Goal: Use online tool/utility: Utilize a website feature to perform a specific function

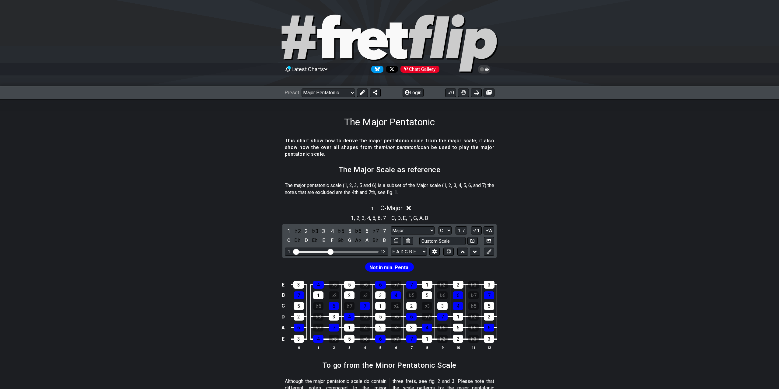
select select "C"
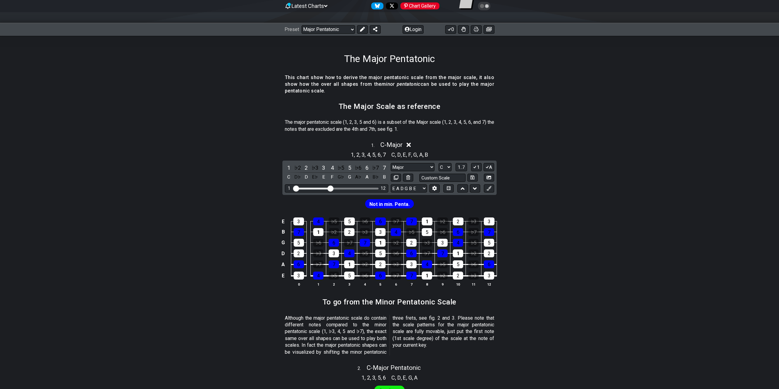
click at [410, 162] on div "1 ♭2 2 ♭3 3 4 ♭5 5 ♭6 6 ♭7 7 C D♭ D E♭ E F G♭ G A♭ A B♭ B Major Major Minor Pen…" at bounding box center [390, 178] width 214 height 34
click at [391, 163] on select "Major Major Minor Pentatonic Major Pentatonic Minor Blues Major Blues Major / […" at bounding box center [413, 167] width 44 height 8
select select "Minor / Aeolian"
click option "Minor / Aeolian" at bounding box center [0, 0] width 0 height 0
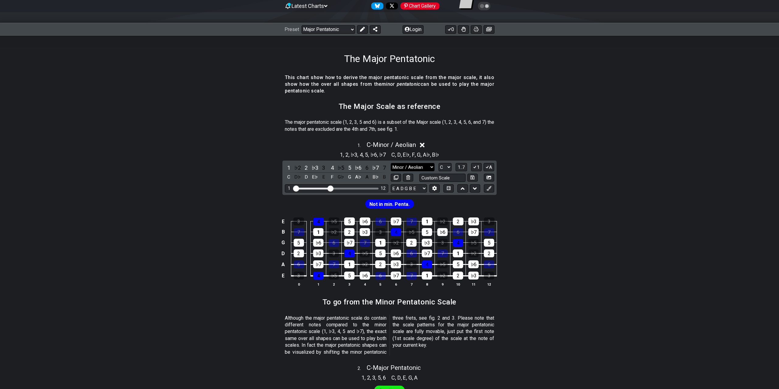
click at [391, 163] on select "Major Major Minor Pentatonic Major Pentatonic Minor Blues Major Blues Major / […" at bounding box center [413, 167] width 44 height 8
click option "Minor / Aeolian" at bounding box center [0, 0] width 0 height 0
drag, startPoint x: 331, startPoint y: 187, endPoint x: 337, endPoint y: 187, distance: 6.1
click at [337, 188] on input "Visible fret range" at bounding box center [337, 188] width 86 height 0
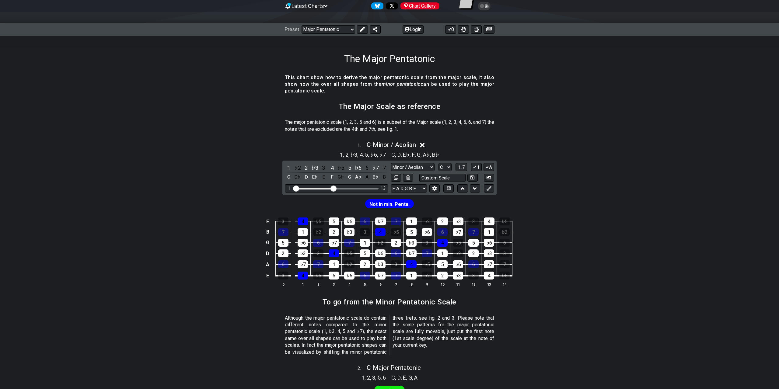
drag, startPoint x: 337, startPoint y: 187, endPoint x: 333, endPoint y: 187, distance: 4.0
click at [333, 188] on input "Visible fret range" at bounding box center [337, 188] width 86 height 0
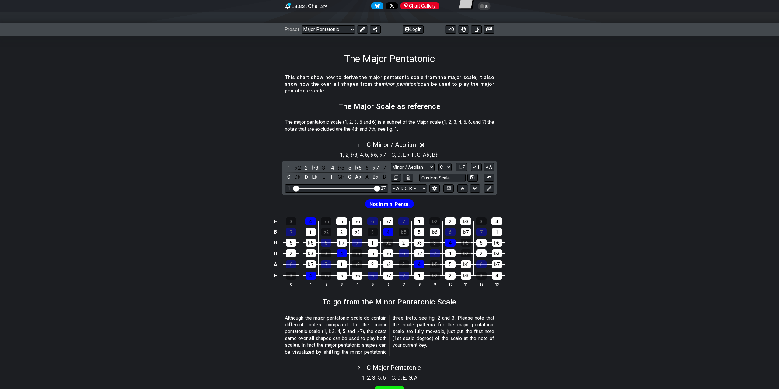
drag, startPoint x: 333, startPoint y: 187, endPoint x: 407, endPoint y: 186, distance: 74.6
click at [380, 188] on input "Visible fret range" at bounding box center [337, 188] width 86 height 0
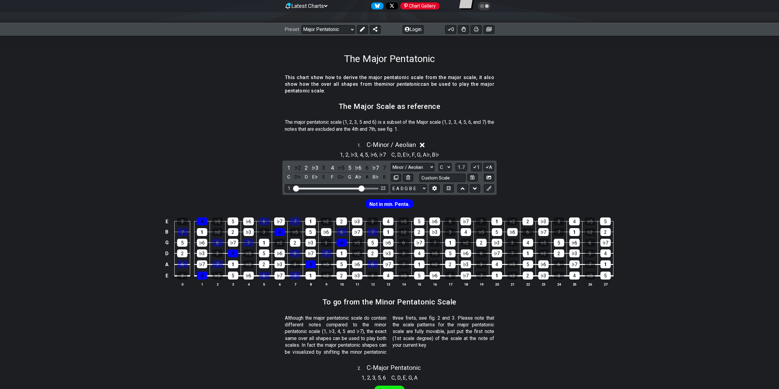
drag, startPoint x: 375, startPoint y: 188, endPoint x: 361, endPoint y: 188, distance: 14.0
click at [361, 188] on input "Visible fret range" at bounding box center [337, 188] width 86 height 0
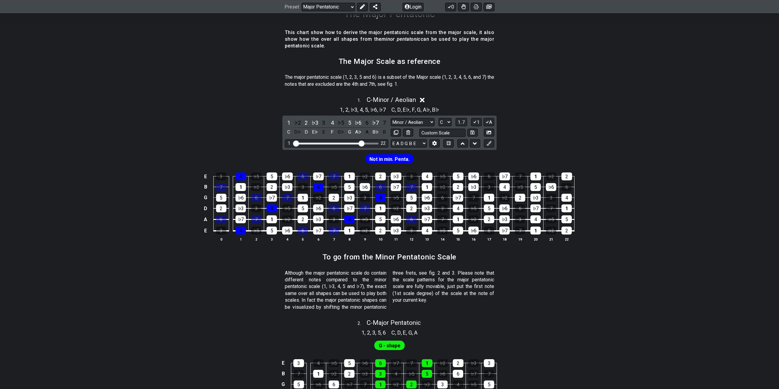
scroll to position [37, 0]
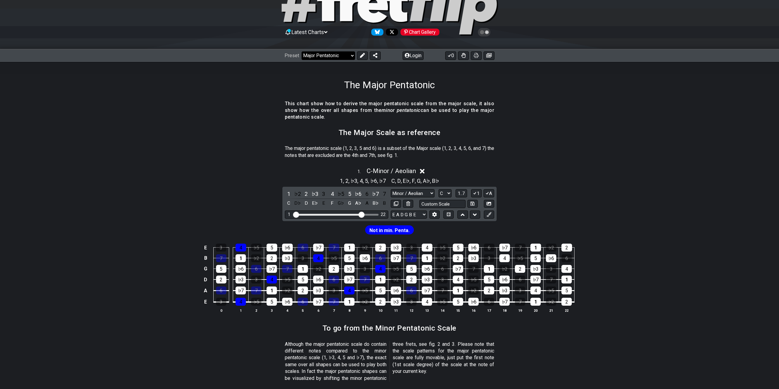
click at [302, 51] on select "Welcome to #fretflip! Initial Preset Custom Preset Minor Pentatonic Major Penta…" at bounding box center [329, 55] width 54 height 9
click option "All Guitar Scales" at bounding box center [0, 0] width 0 height 0
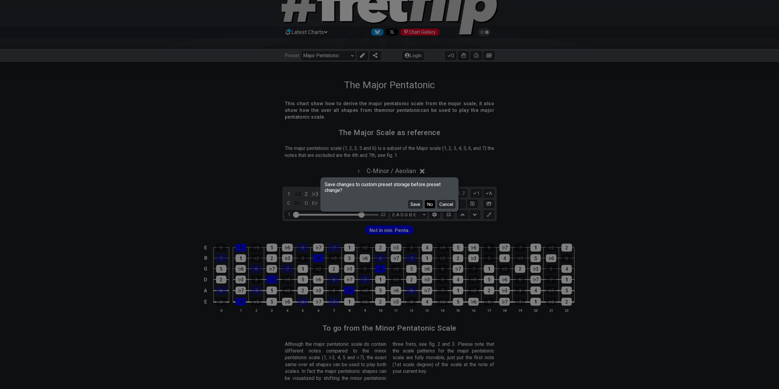
click at [432, 207] on button "No" at bounding box center [430, 204] width 10 height 8
select select "/guitar-scales"
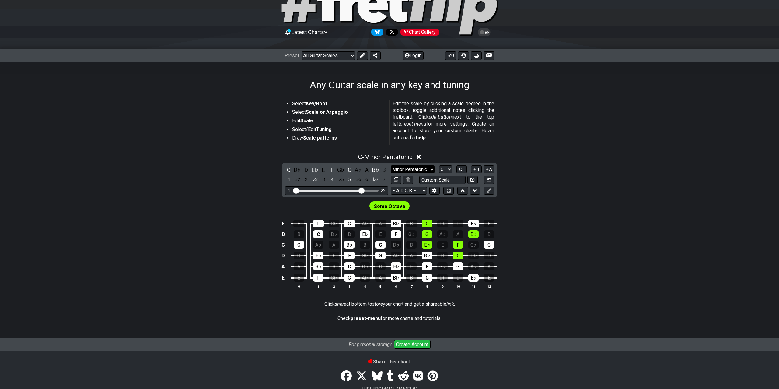
click at [391, 166] on select "Minor Pentatonic Root Minor Pentatonic Major Pentatonic Minor Blues Major Blues…" at bounding box center [413, 170] width 44 height 8
select select "Minor / Aeolian"
click option "Minor / Aeolian" at bounding box center [0, 0] width 0 height 0
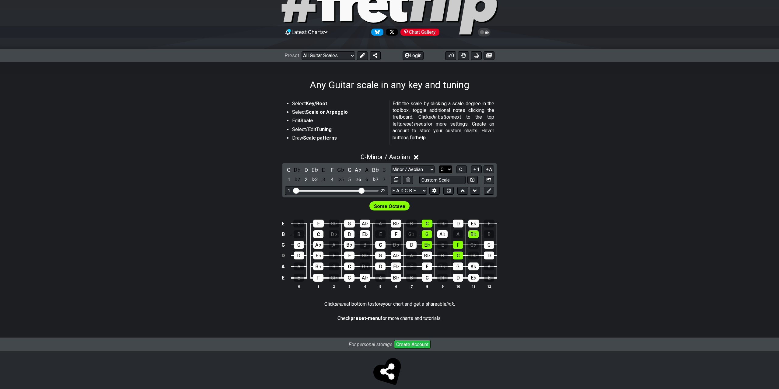
click at [439, 166] on select "A♭ A A♯ B♭ B C C♯ D♭ D D♯ E♭ E F F♯ G♭ G G♯" at bounding box center [445, 170] width 13 height 8
select select "A"
click option "A" at bounding box center [0, 0] width 0 height 0
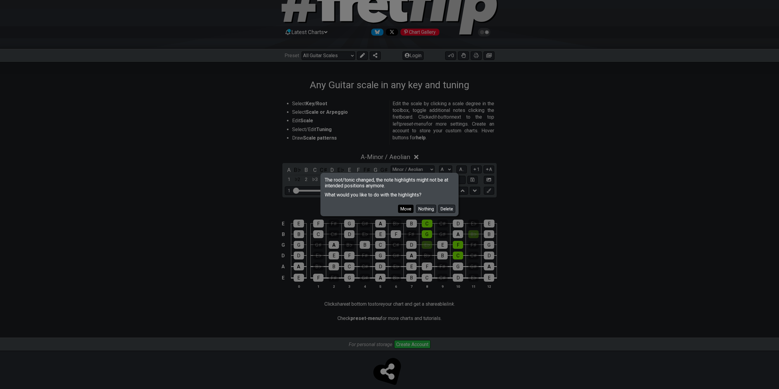
click at [413, 205] on button "Move" at bounding box center [406, 209] width 16 height 8
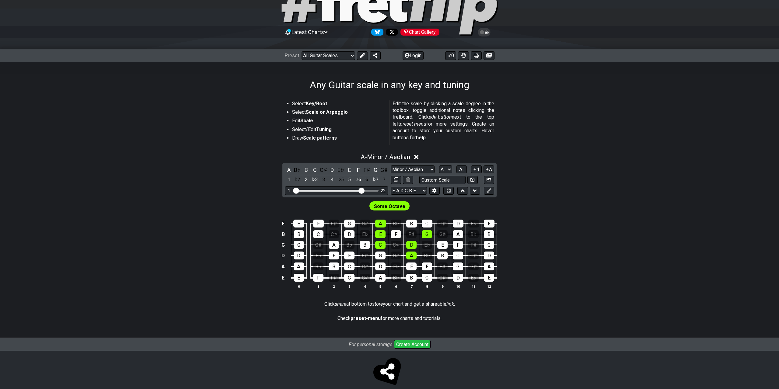
click at [361, 190] on input "Visible fret range" at bounding box center [337, 190] width 86 height 0
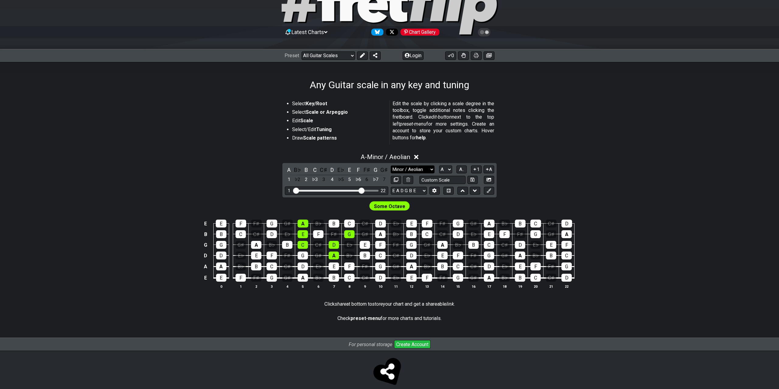
click at [391, 166] on select "Minor Pentatonic Root Minor Pentatonic Major Pentatonic Minor Blues Major Blues…" at bounding box center [413, 170] width 44 height 8
click at [205, 198] on div "Some Octave" at bounding box center [389, 205] width 779 height 15
click at [391, 166] on select "Minor Pentatonic Root Minor Pentatonic Major Pentatonic Minor Blues Major Blues…" at bounding box center [413, 170] width 44 height 8
select select "Major / [PERSON_NAME]"
click option "Major / [PERSON_NAME]" at bounding box center [0, 0] width 0 height 0
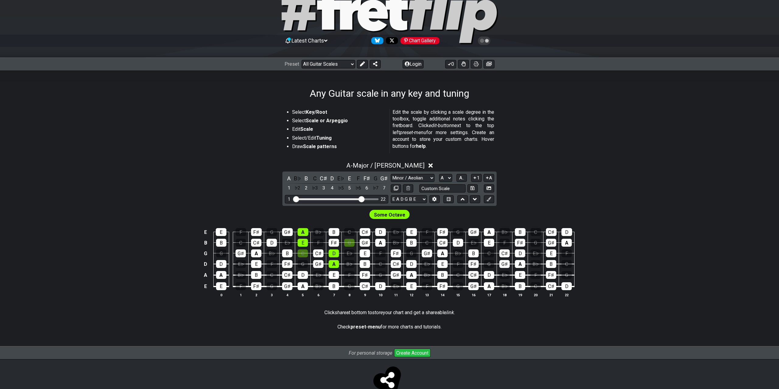
scroll to position [32, 0]
